Goal: Task Accomplishment & Management: Manage account settings

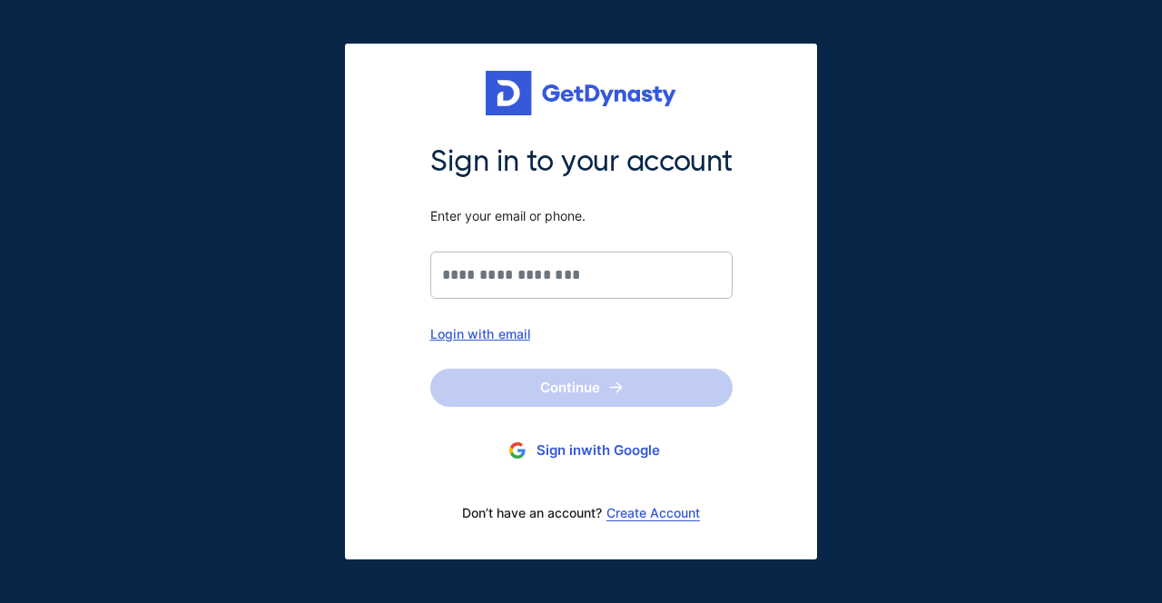
click at [509, 335] on div "Login with email" at bounding box center [581, 333] width 302 height 15
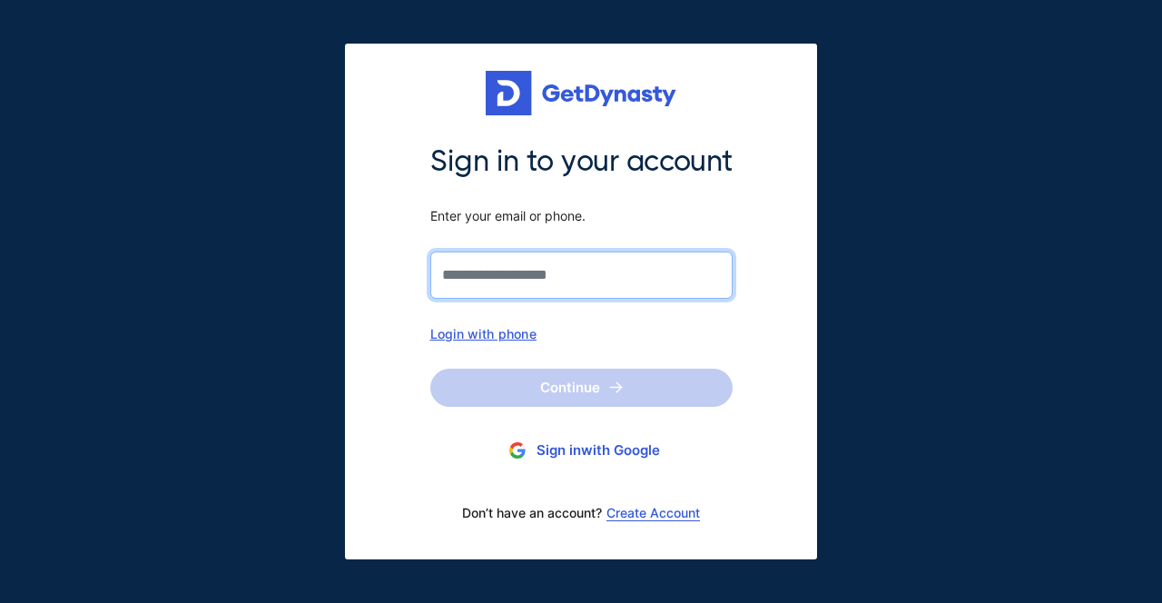
click at [507, 266] on input "Sign in to your account Enter your email or phone." at bounding box center [581, 275] width 302 height 47
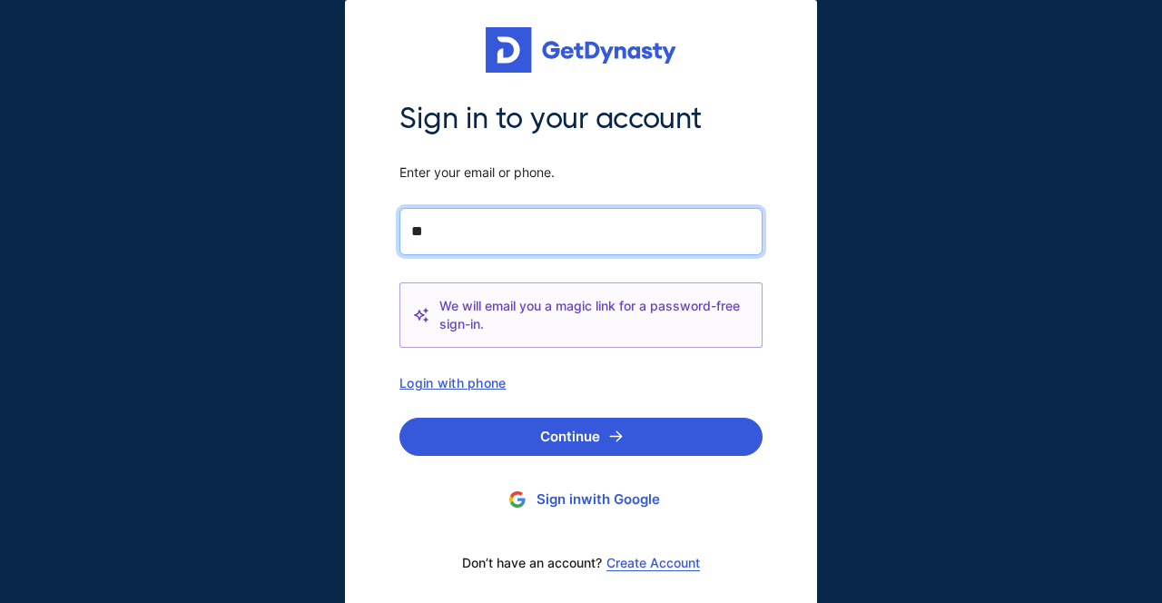
type input "*"
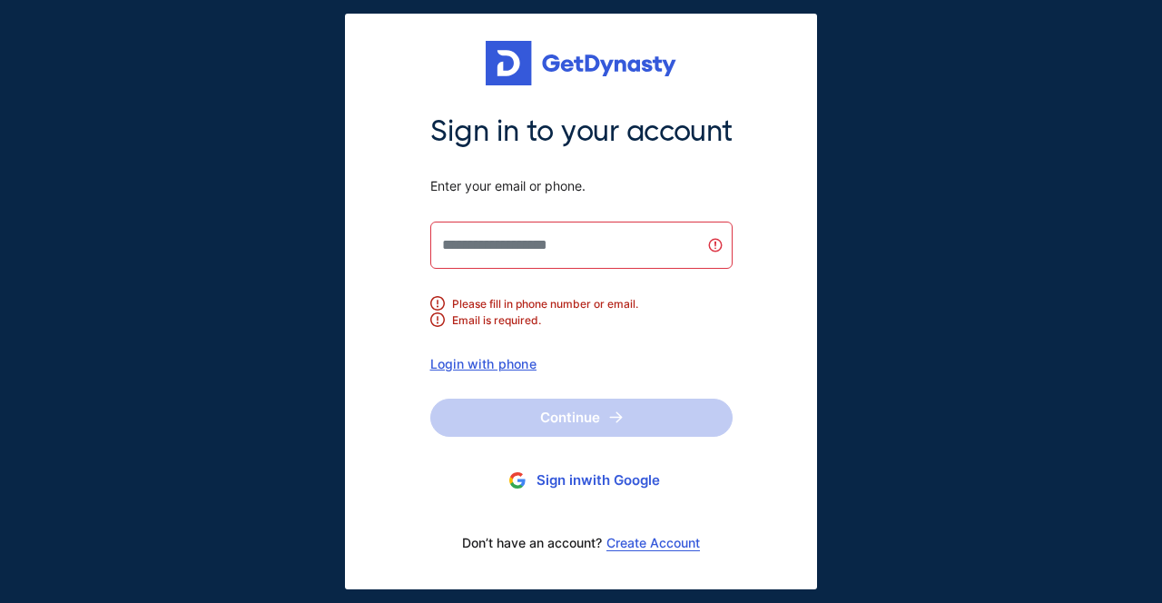
click at [502, 366] on div "Login with phone" at bounding box center [581, 363] width 302 height 15
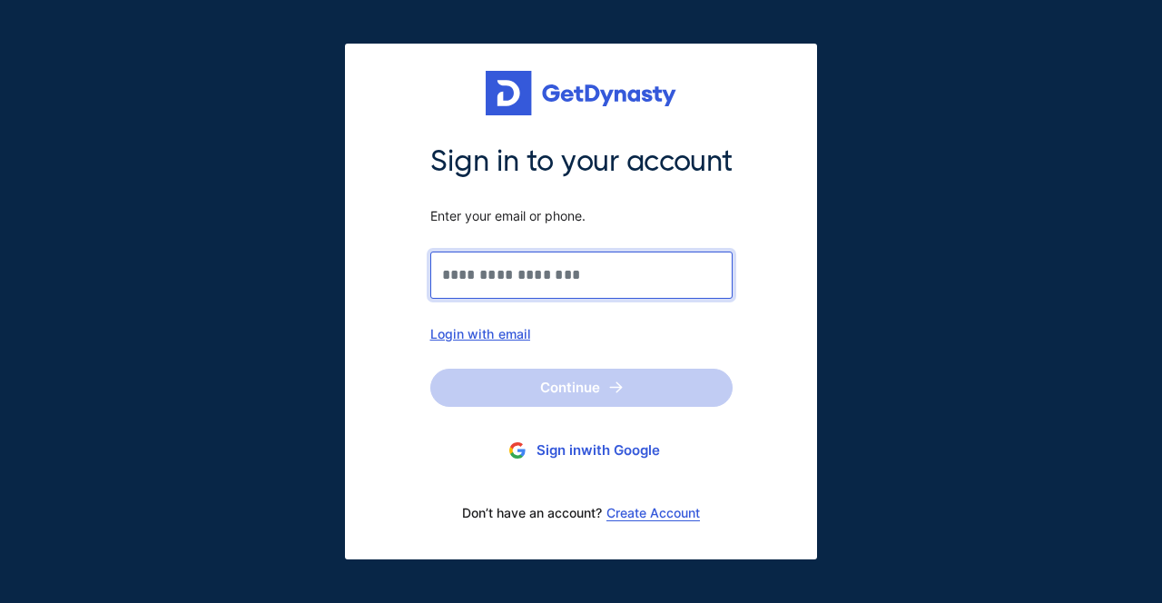
click at [509, 286] on input "Sign in to your account Enter your email or phone." at bounding box center [581, 275] width 302 height 47
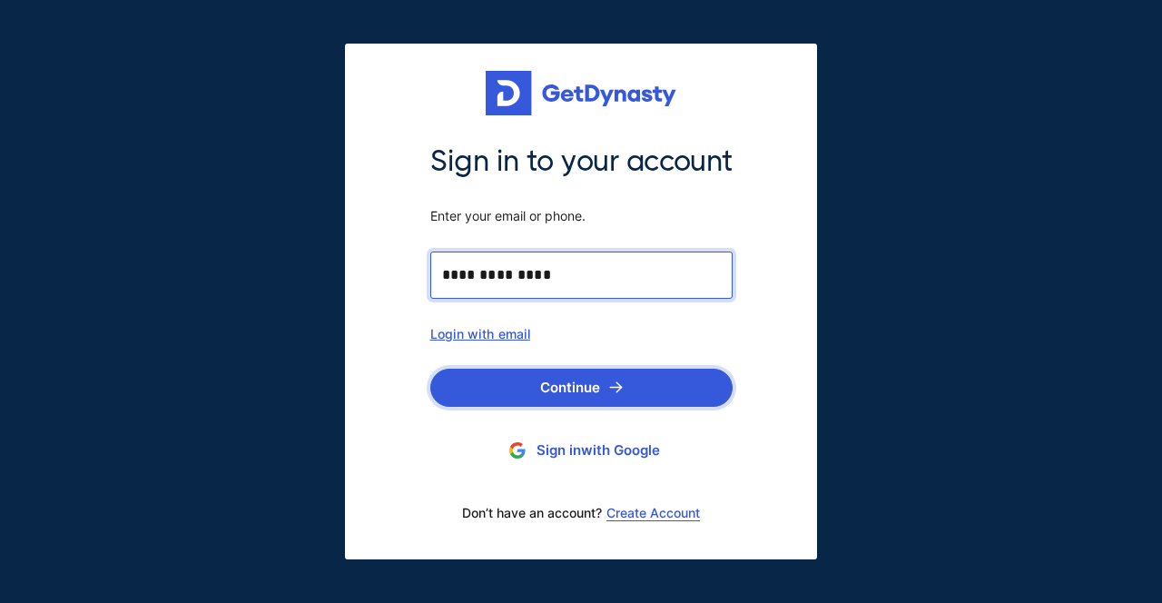
type input "**********"
click at [699, 393] on button "Continue" at bounding box center [581, 388] width 302 height 38
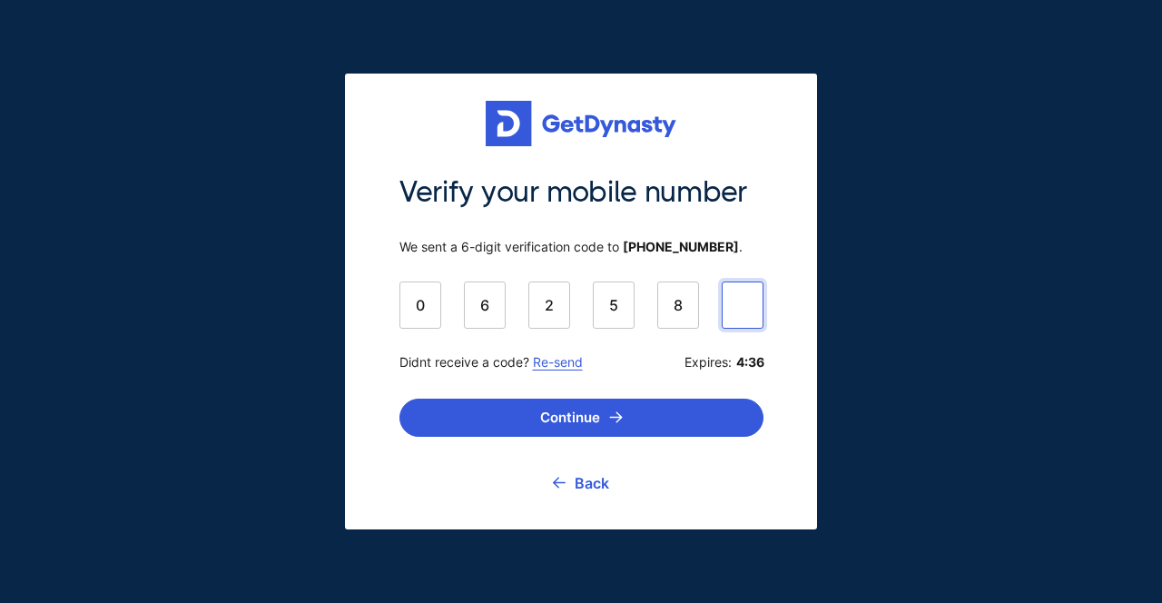
click at [565, 309] on div "2" at bounding box center [550, 305] width 42 height 47
click at [545, 306] on div "2" at bounding box center [550, 305] width 42 height 47
click at [548, 311] on div "2" at bounding box center [550, 305] width 42 height 47
type input "******"
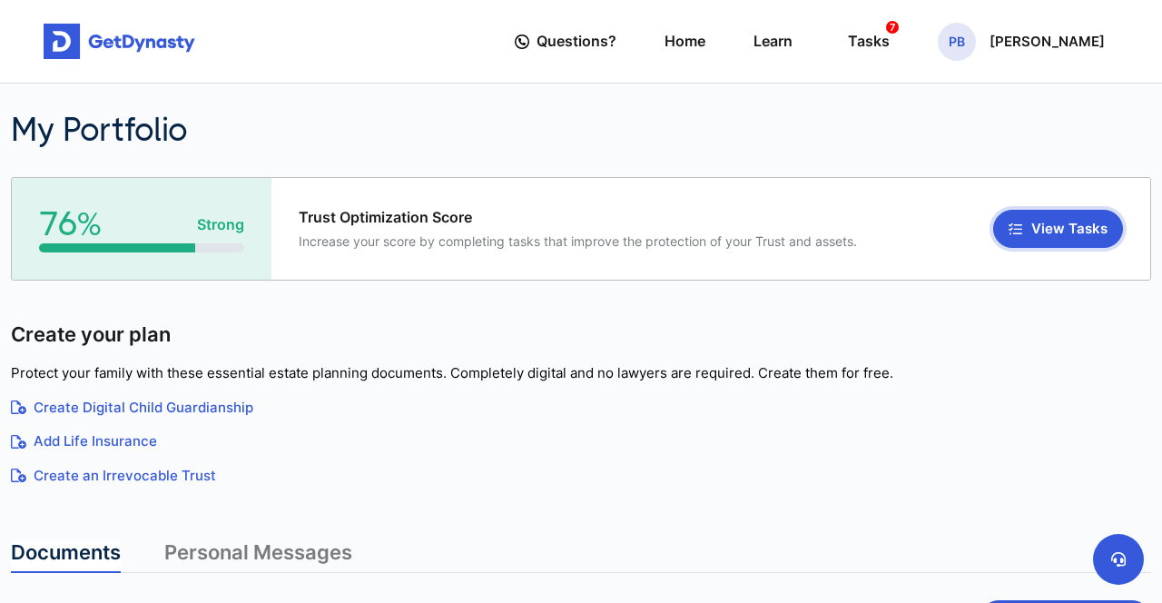
click at [1052, 221] on button "View Tasks" at bounding box center [1059, 229] width 130 height 38
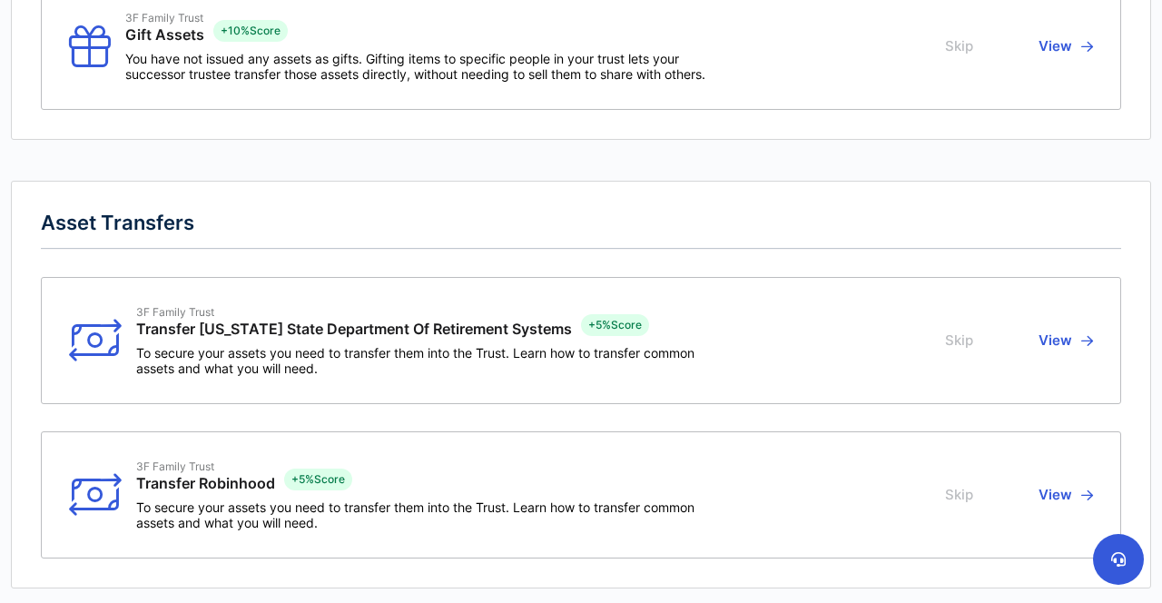
scroll to position [404, 0]
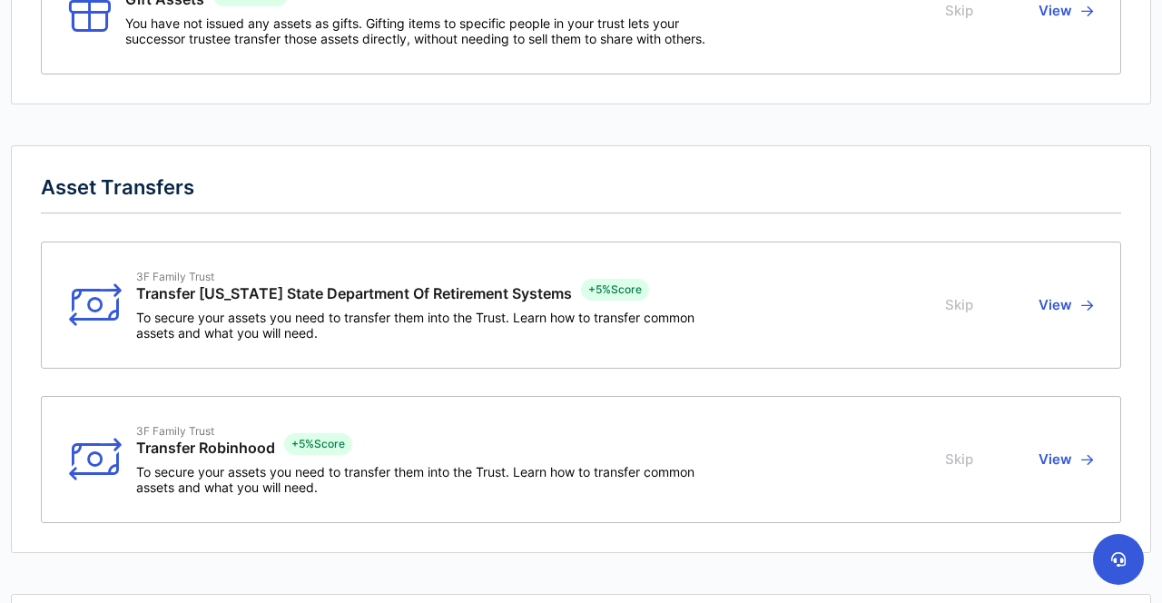
click at [1060, 306] on button "View" at bounding box center [1063, 305] width 60 height 71
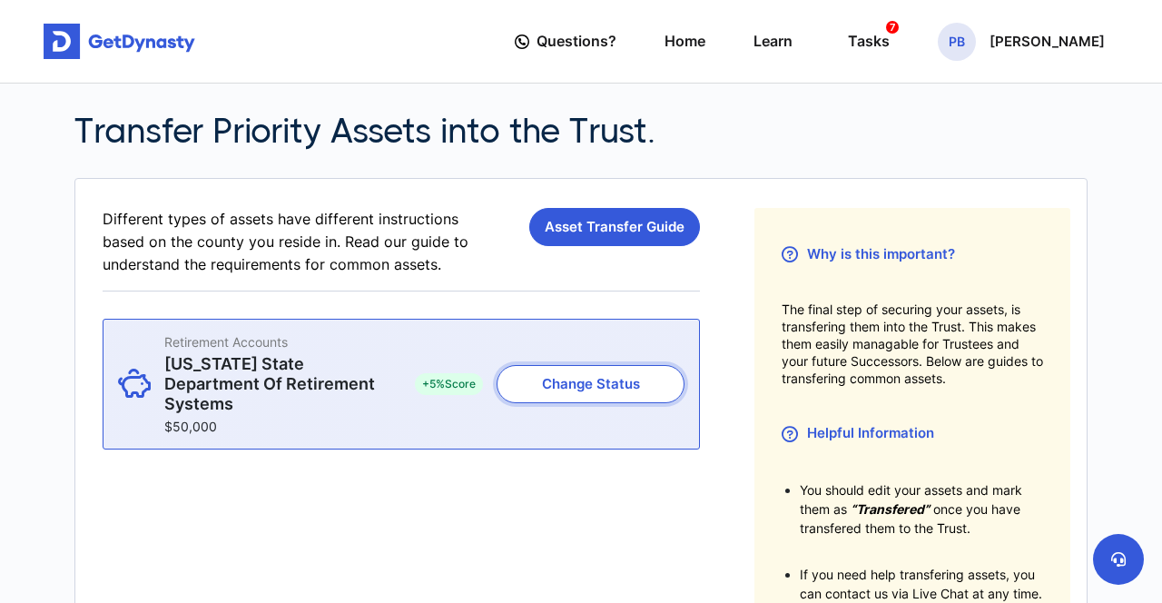
click at [600, 389] on button "Change Status" at bounding box center [591, 384] width 188 height 38
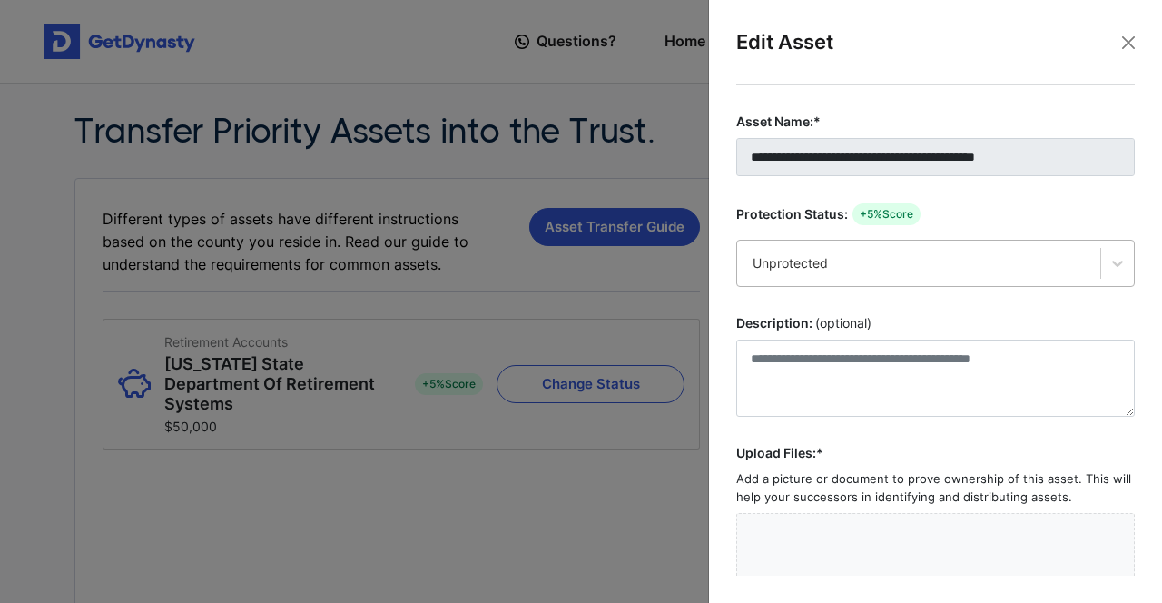
click at [985, 272] on div "Unprotected" at bounding box center [918, 263] width 363 height 38
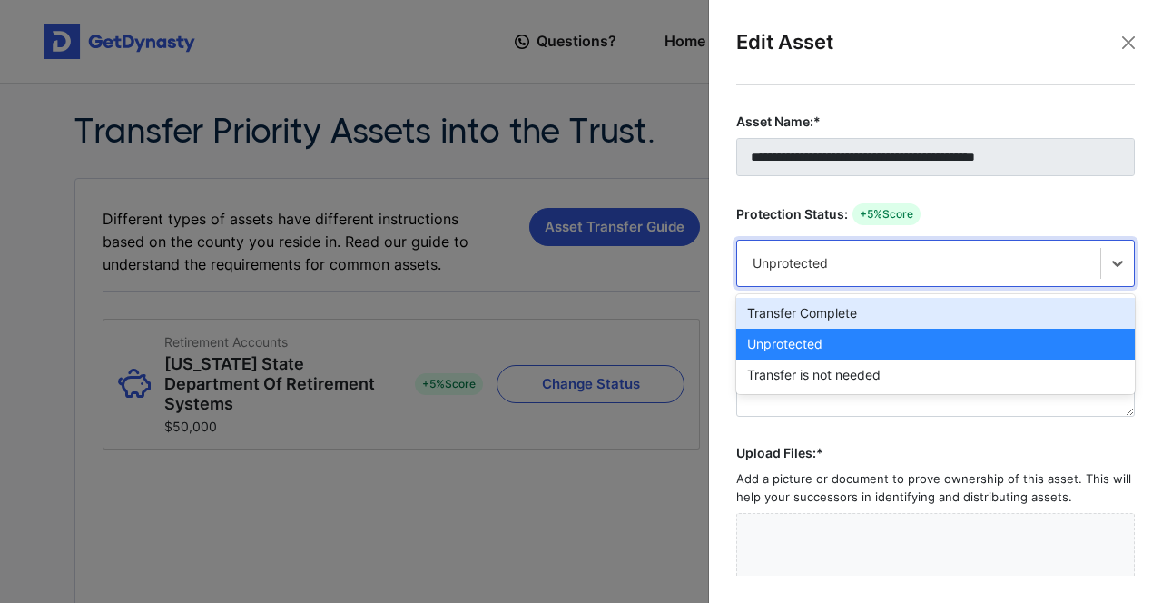
click at [969, 320] on div "Transfer Complete" at bounding box center [936, 313] width 399 height 31
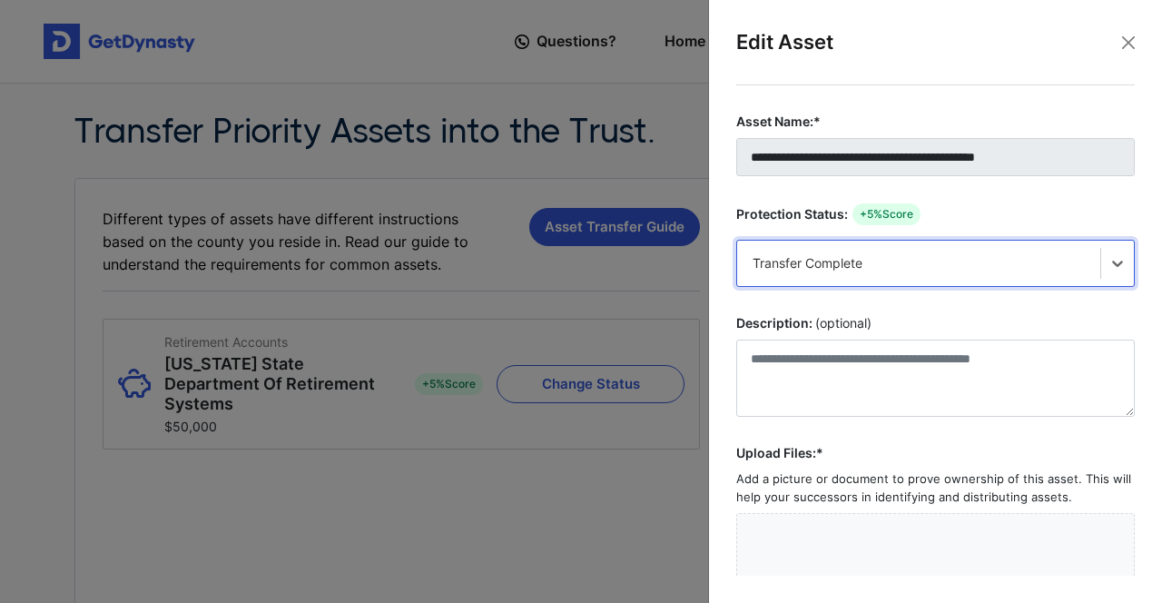
scroll to position [224, 0]
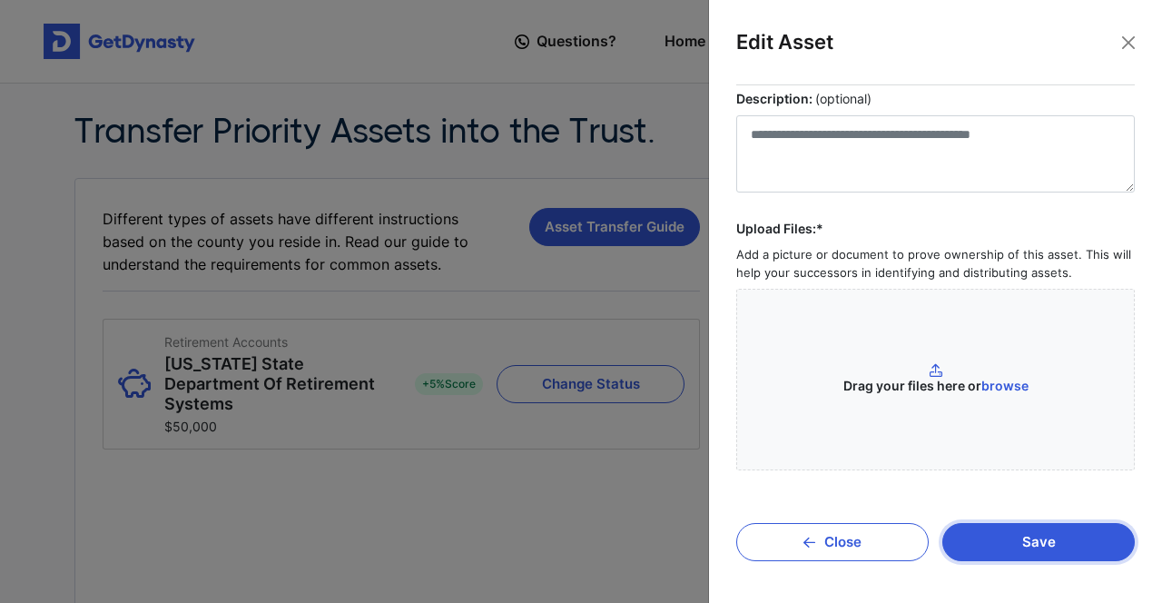
click at [1028, 549] on button "Save" at bounding box center [1039, 542] width 193 height 38
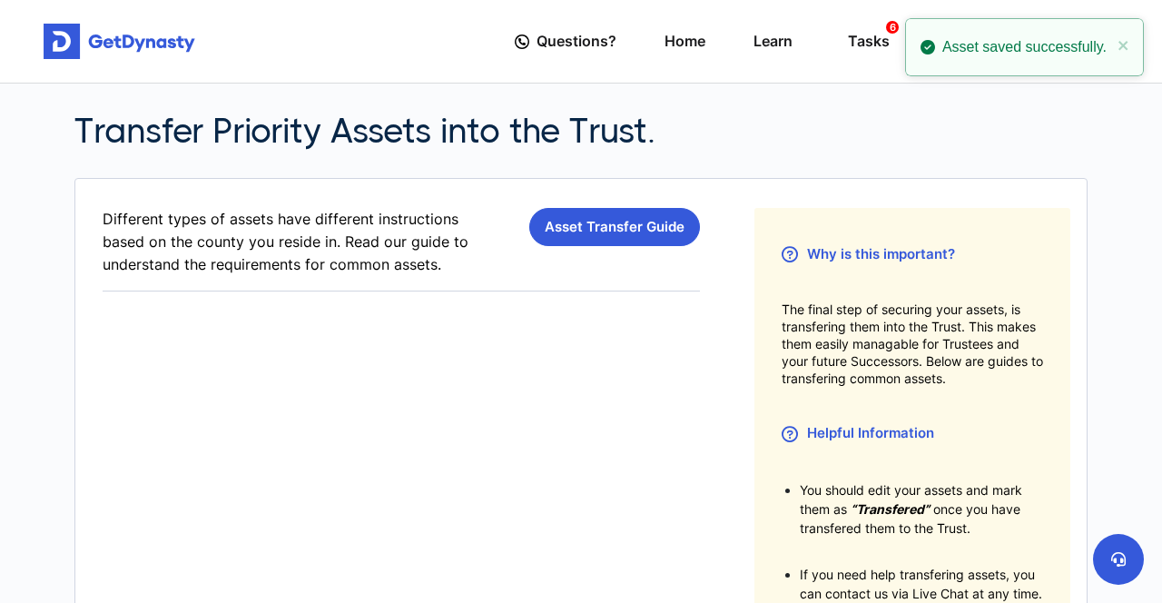
click at [124, 48] on img at bounding box center [120, 42] width 152 height 36
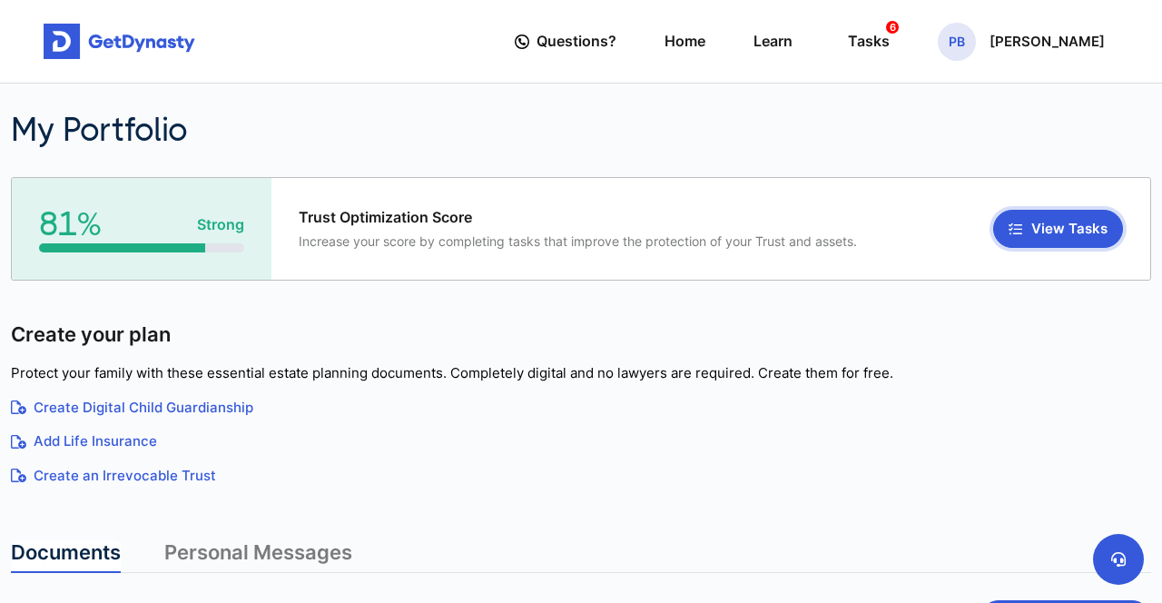
click at [1048, 230] on button "View Tasks" at bounding box center [1059, 229] width 130 height 38
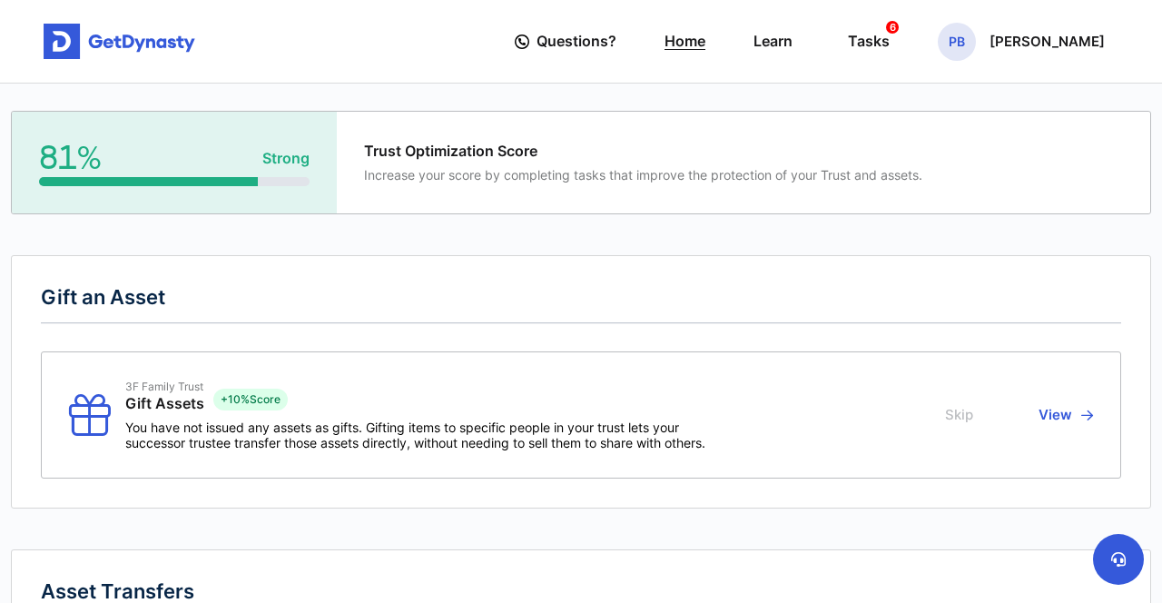
click at [706, 36] on link "Home" at bounding box center [685, 41] width 41 height 52
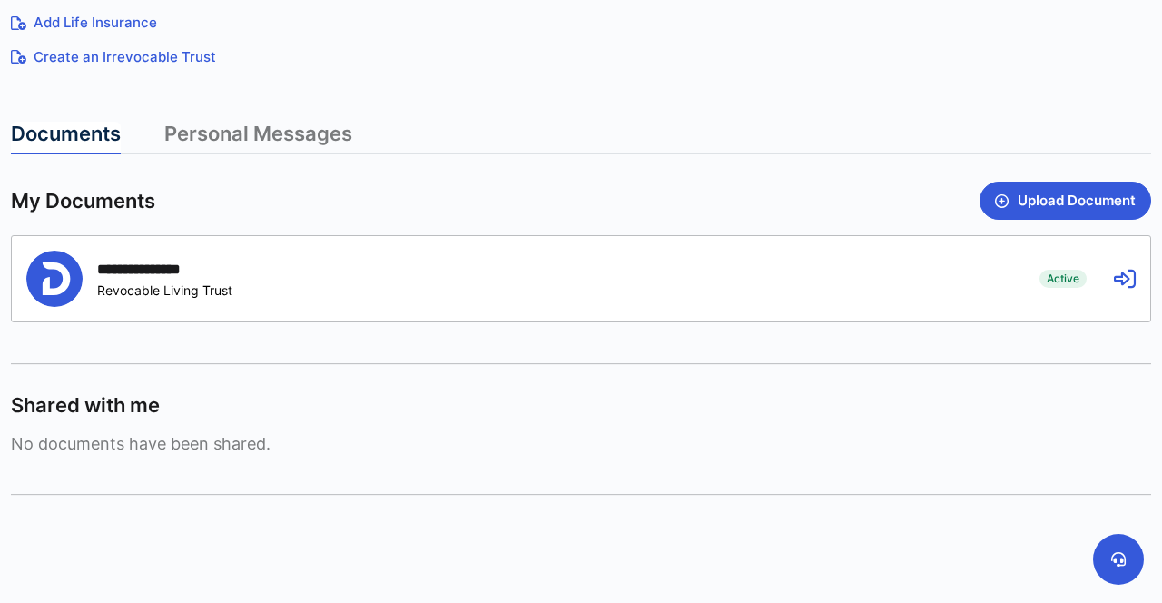
scroll to position [416, 0]
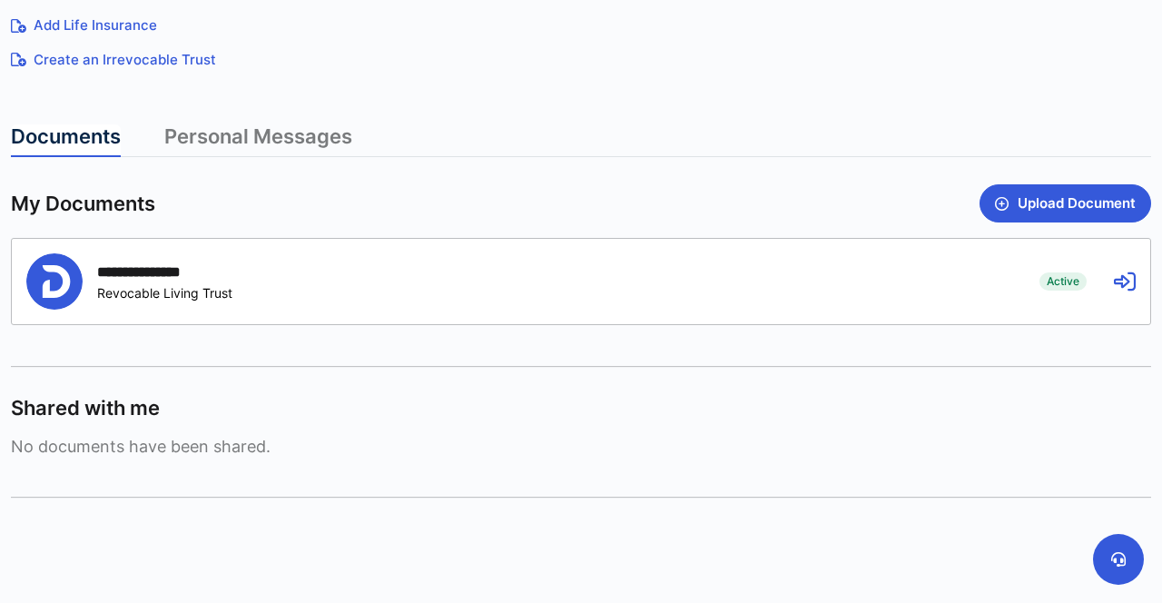
click at [1126, 286] on icon at bounding box center [1125, 282] width 22 height 22
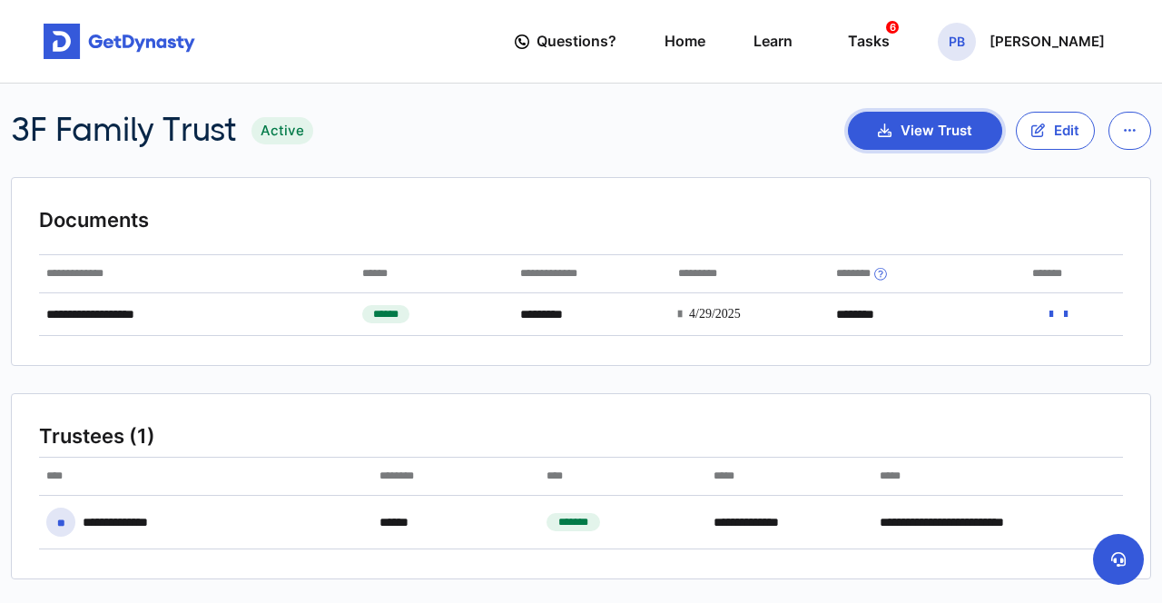
click at [928, 137] on button "View Trust" at bounding box center [925, 131] width 154 height 38
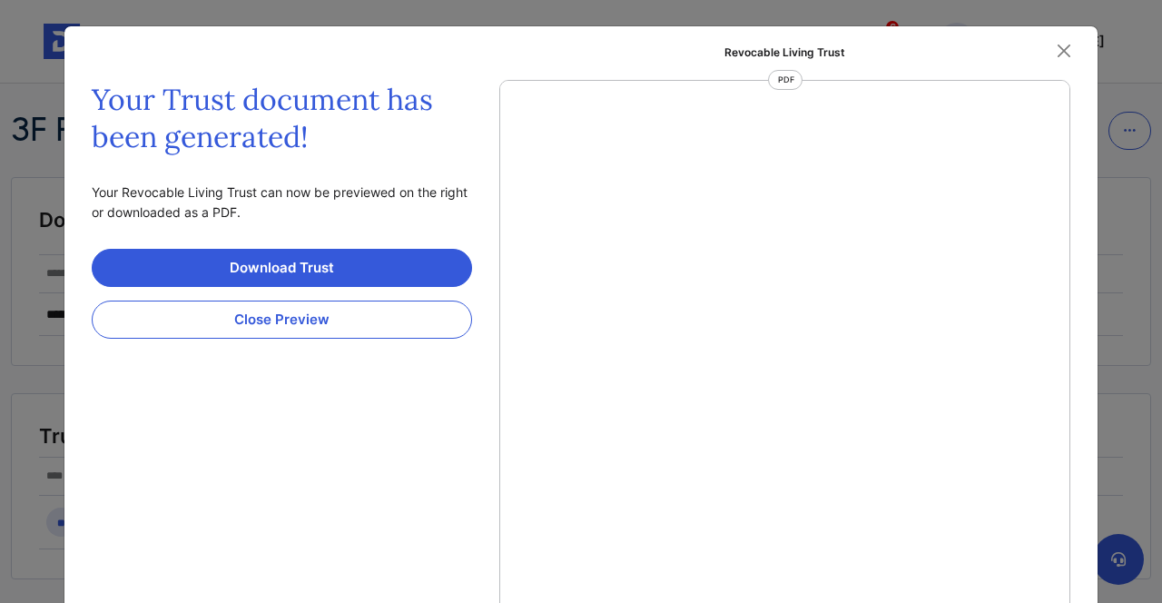
scroll to position [33183, 0]
click at [216, 271] on link "Download Trust" at bounding box center [282, 268] width 381 height 38
click at [1064, 54] on button "Close" at bounding box center [1064, 50] width 27 height 27
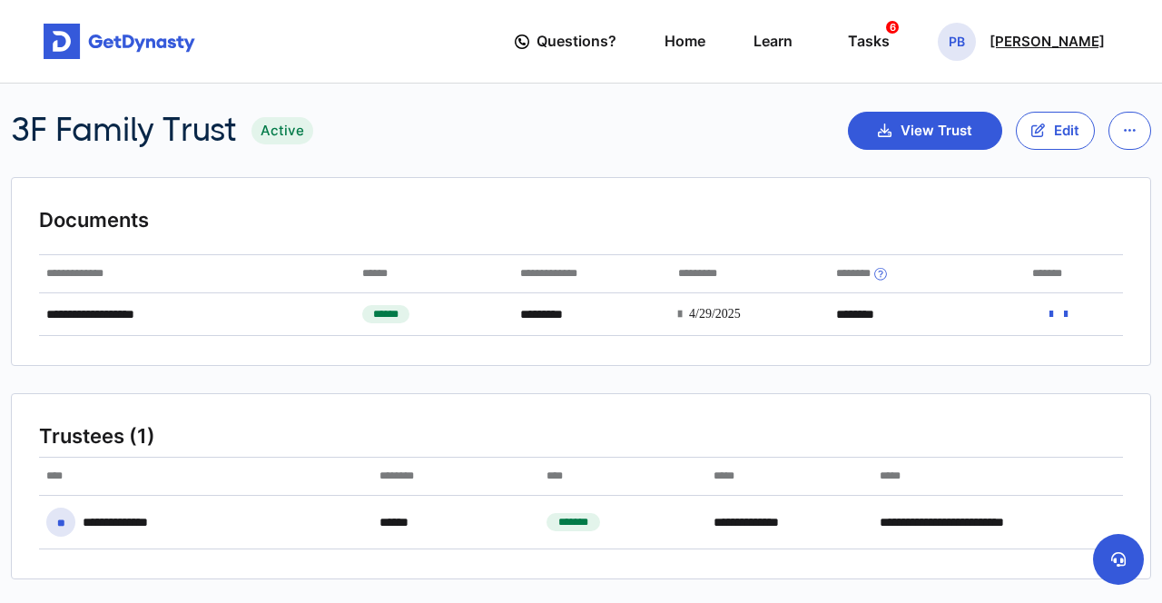
click at [1072, 38] on p "Phillip Bailey" at bounding box center [1047, 42] width 115 height 15
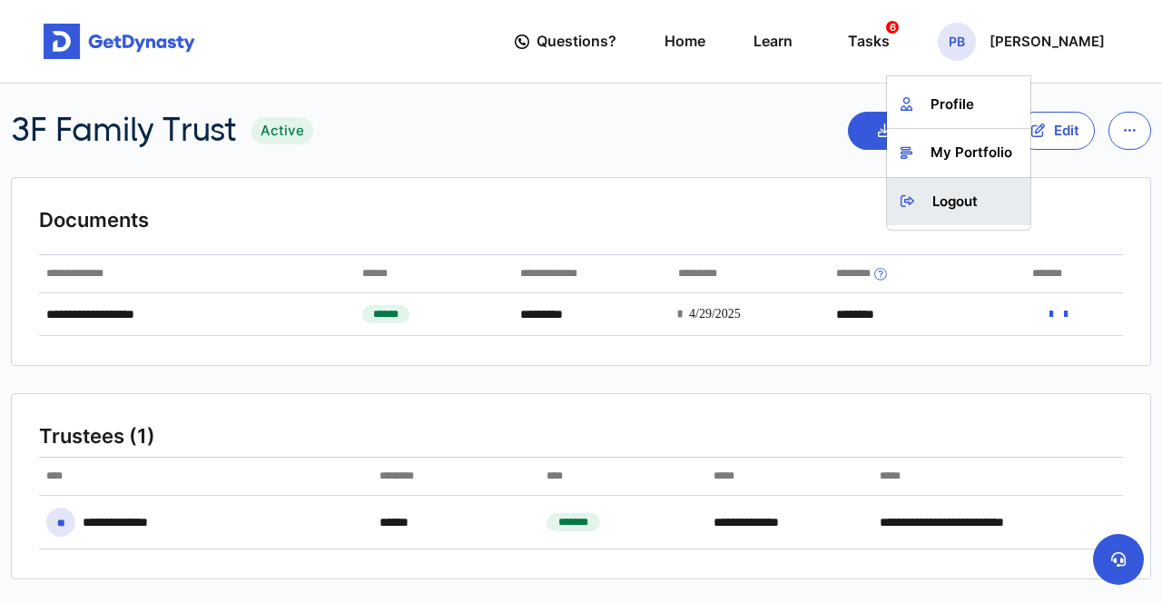
click at [1006, 194] on link "Logout" at bounding box center [958, 202] width 143 height 48
